Goal: Task Accomplishment & Management: Manage account settings

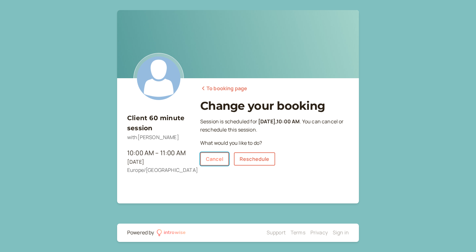
click at [215, 160] on link "Cancel" at bounding box center [214, 158] width 29 height 13
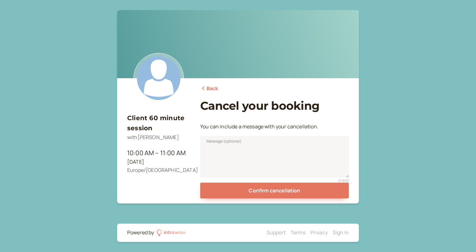
click at [211, 88] on link "Back" at bounding box center [209, 88] width 18 height 8
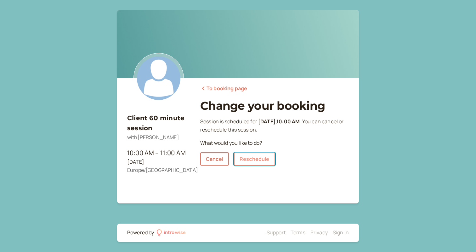
click at [254, 159] on link "Reschedule" at bounding box center [254, 158] width 41 height 13
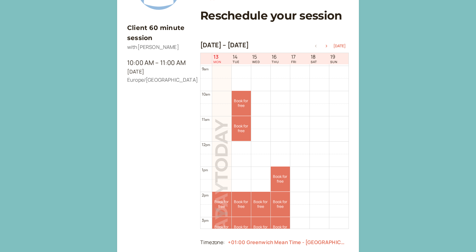
scroll to position [90, 0]
click at [328, 45] on icon "button" at bounding box center [327, 45] width 8 height 3
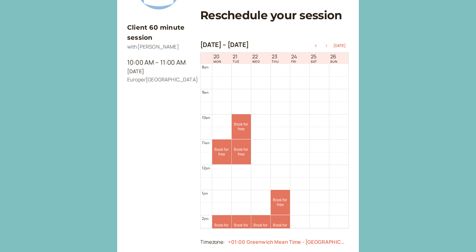
click at [328, 45] on icon "button" at bounding box center [327, 45] width 8 height 3
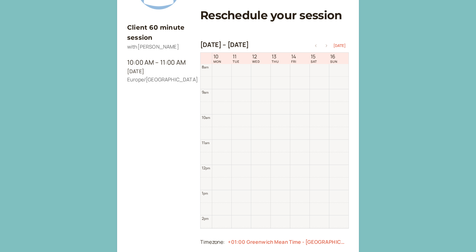
click at [328, 45] on icon "button" at bounding box center [327, 45] width 8 height 3
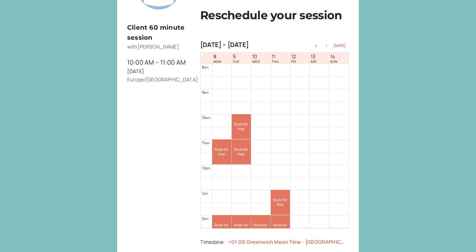
click at [328, 45] on icon "button" at bounding box center [327, 45] width 8 height 3
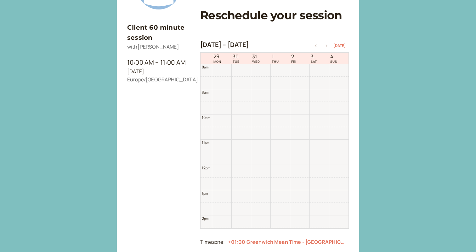
click at [328, 45] on icon "button" at bounding box center [327, 45] width 8 height 3
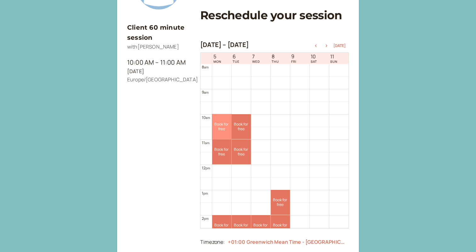
click at [221, 129] on link "Book for free free" at bounding box center [221, 126] width 19 height 25
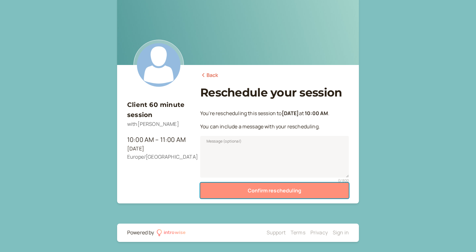
click at [251, 191] on button "Confirm rescheduling" at bounding box center [274, 190] width 149 height 16
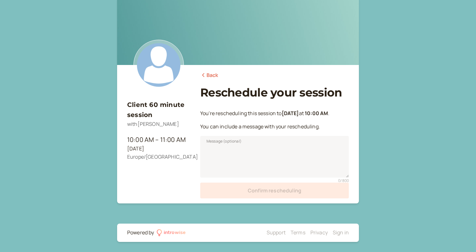
scroll to position [0, 0]
